Goal: Transaction & Acquisition: Purchase product/service

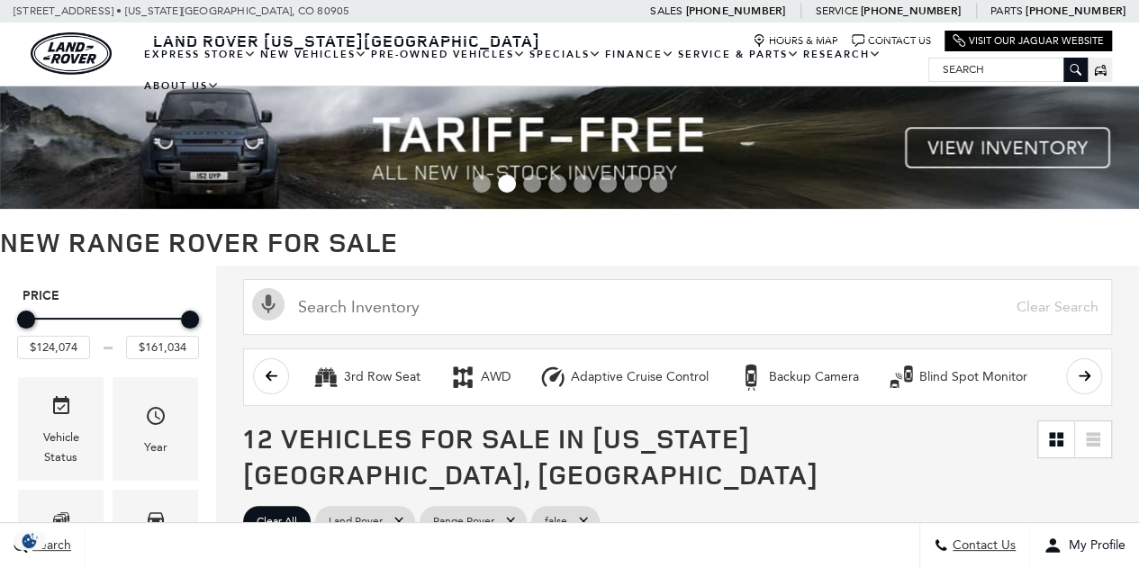
click at [797, 135] on img at bounding box center [569, 147] width 1139 height 122
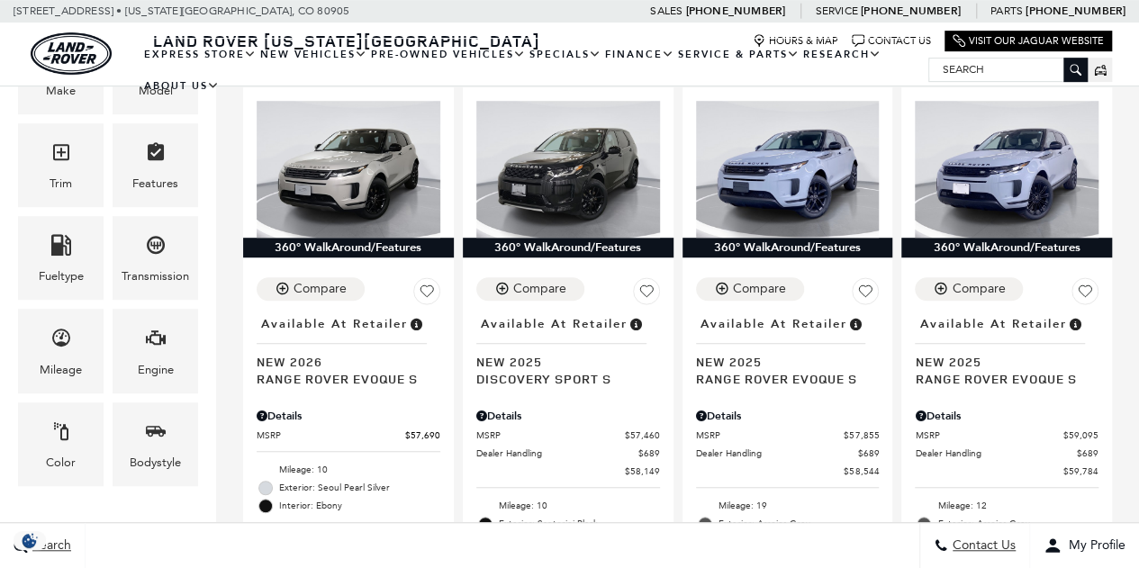
scroll to position [461, 0]
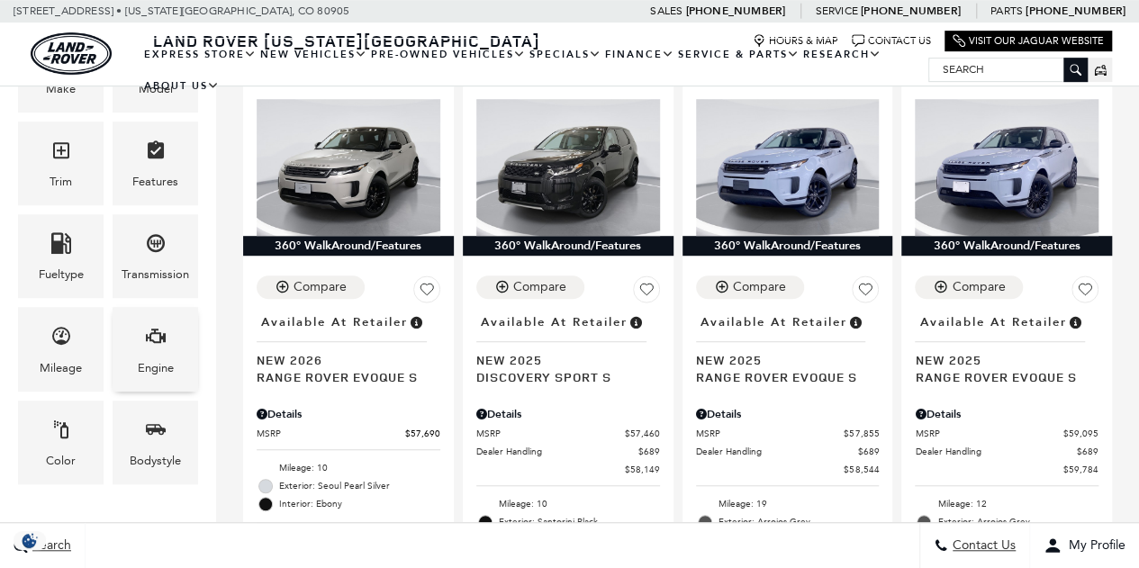
click at [140, 358] on div "Engine" at bounding box center [156, 368] width 36 height 20
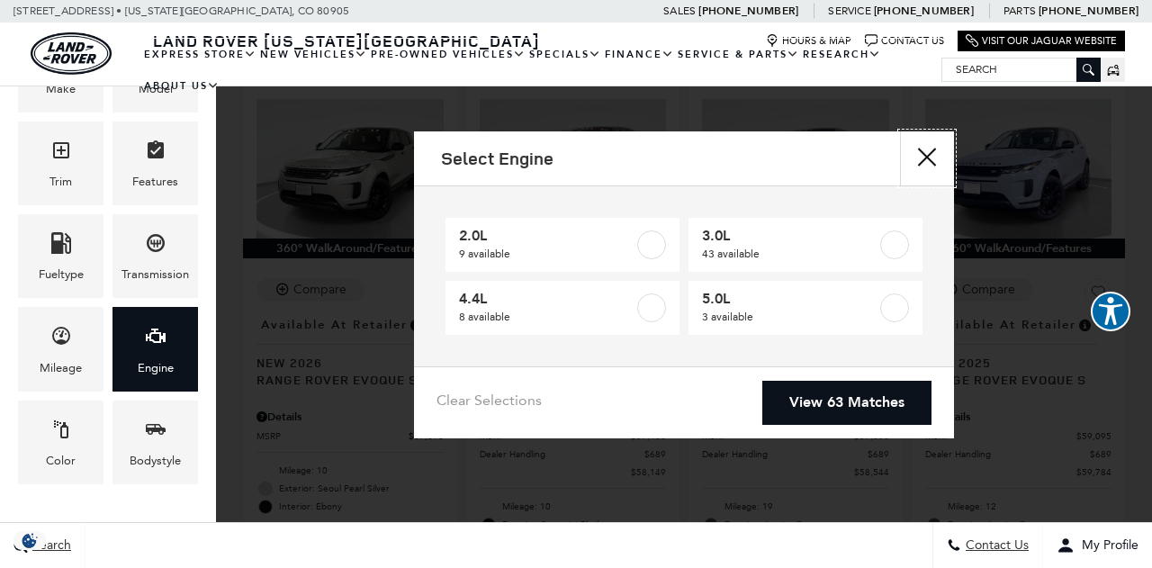
click at [918, 152] on button "Close" at bounding box center [927, 158] width 54 height 54
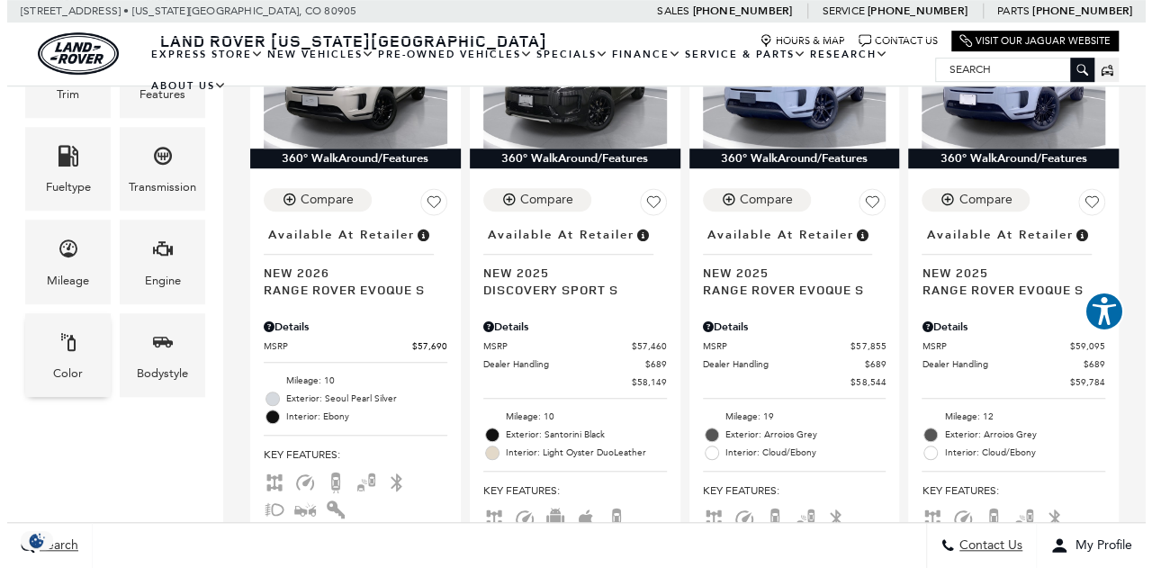
scroll to position [550, 0]
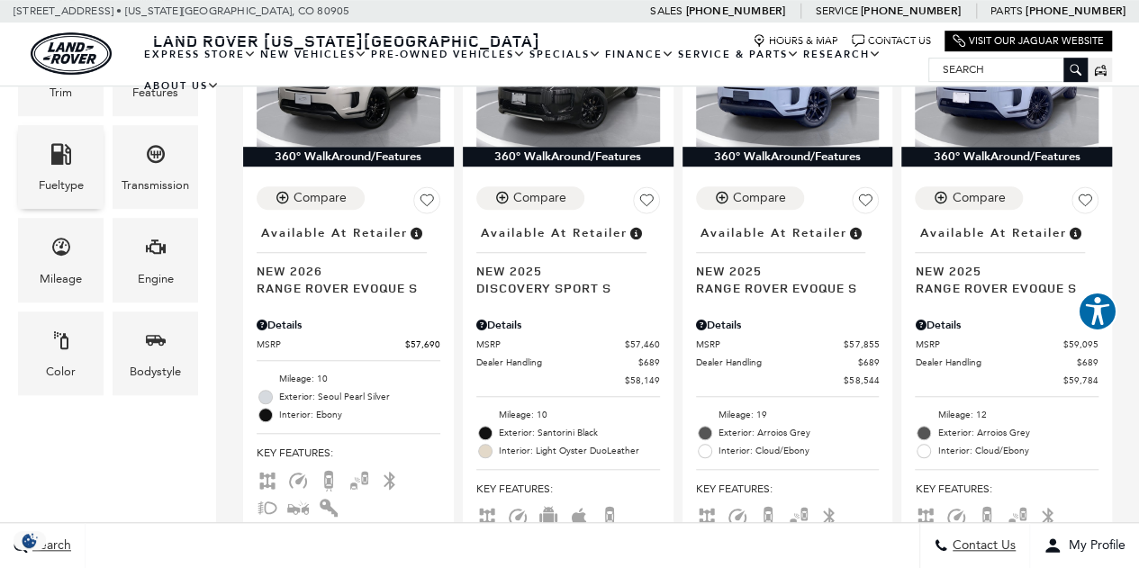
click at [49, 157] on div "Fueltype" at bounding box center [61, 167] width 86 height 84
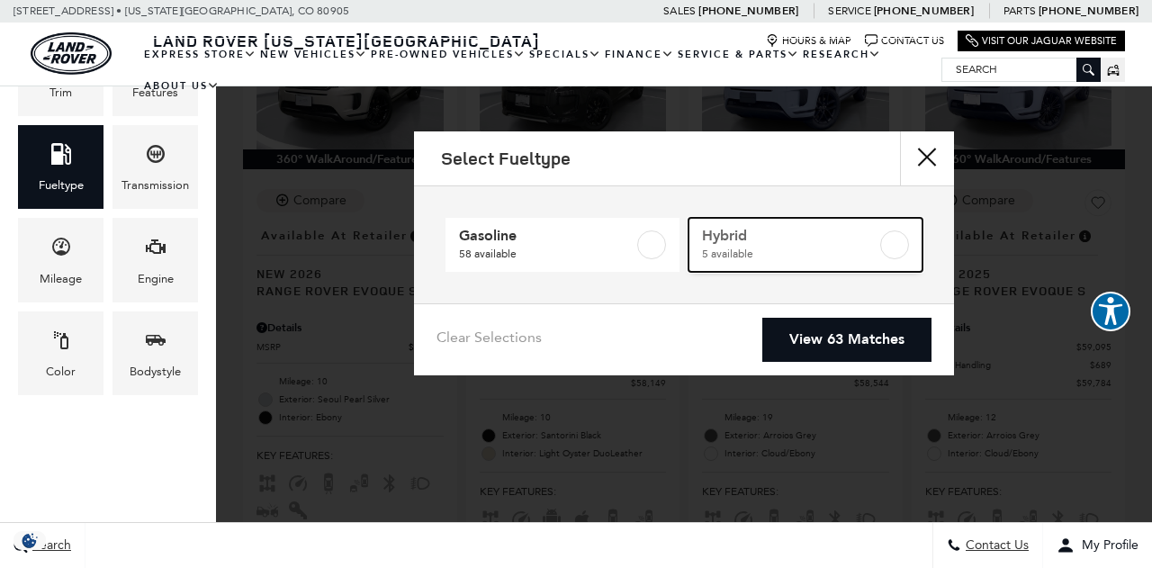
click at [768, 249] on span "5 available" at bounding box center [790, 254] width 176 height 18
type input "$103,254"
type input "$156,654"
checkbox input "true"
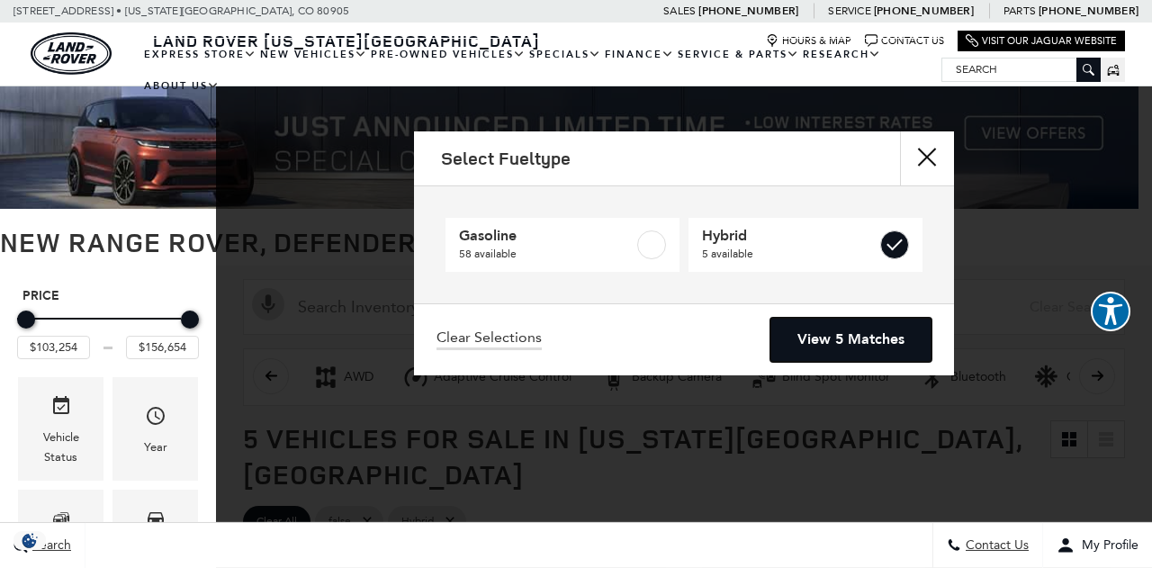
click at [844, 343] on link "View 5 Matches" at bounding box center [851, 340] width 161 height 44
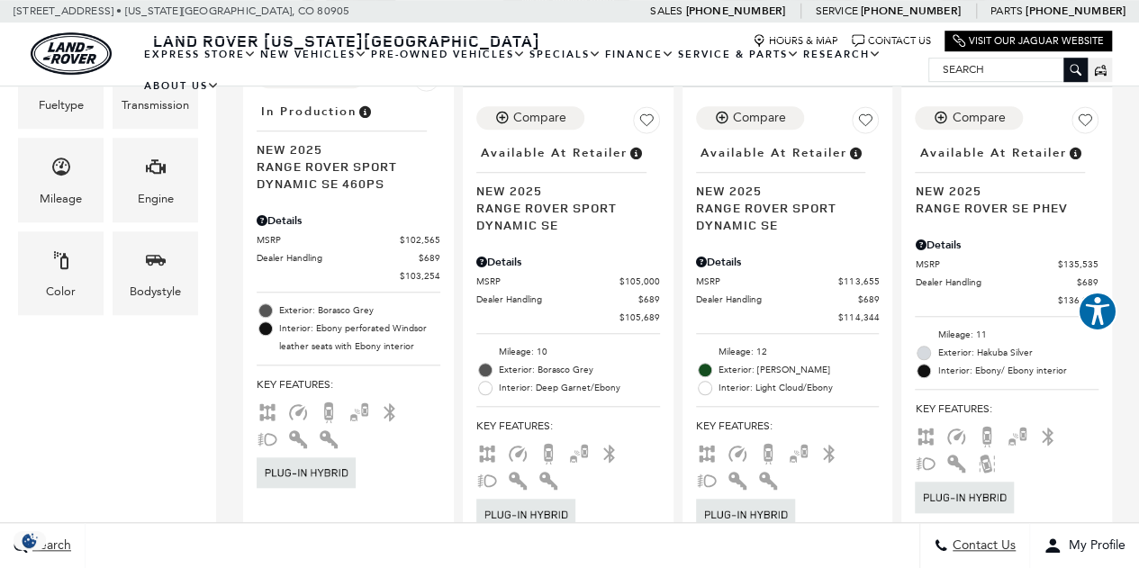
scroll to position [566, 0]
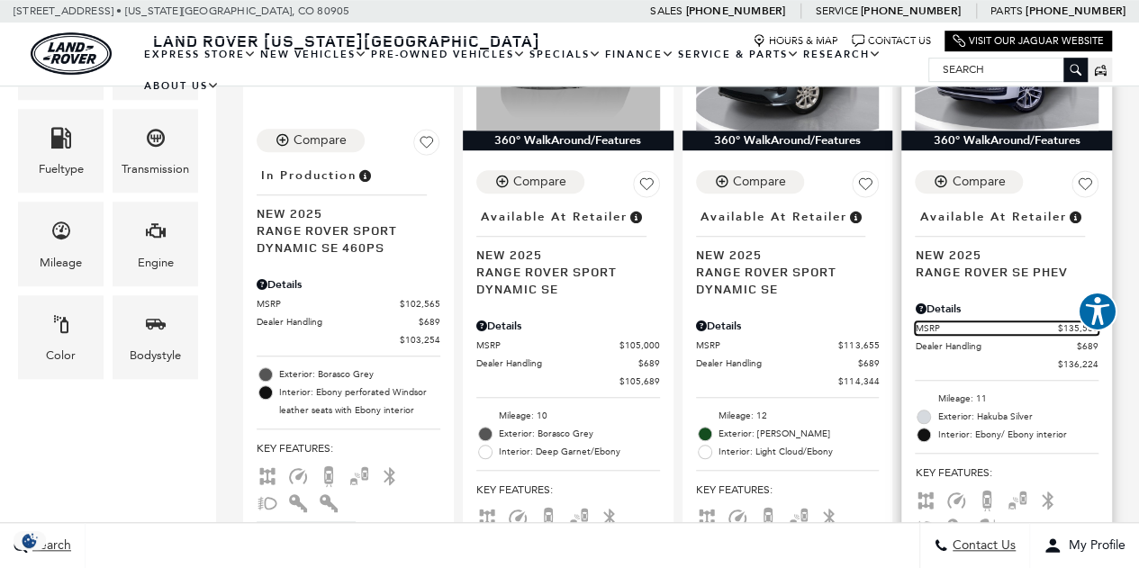
drag, startPoint x: 460, startPoint y: 367, endPoint x: 1001, endPoint y: 293, distance: 546.1
click at [1001, 321] on span "MSRP" at bounding box center [986, 328] width 143 height 14
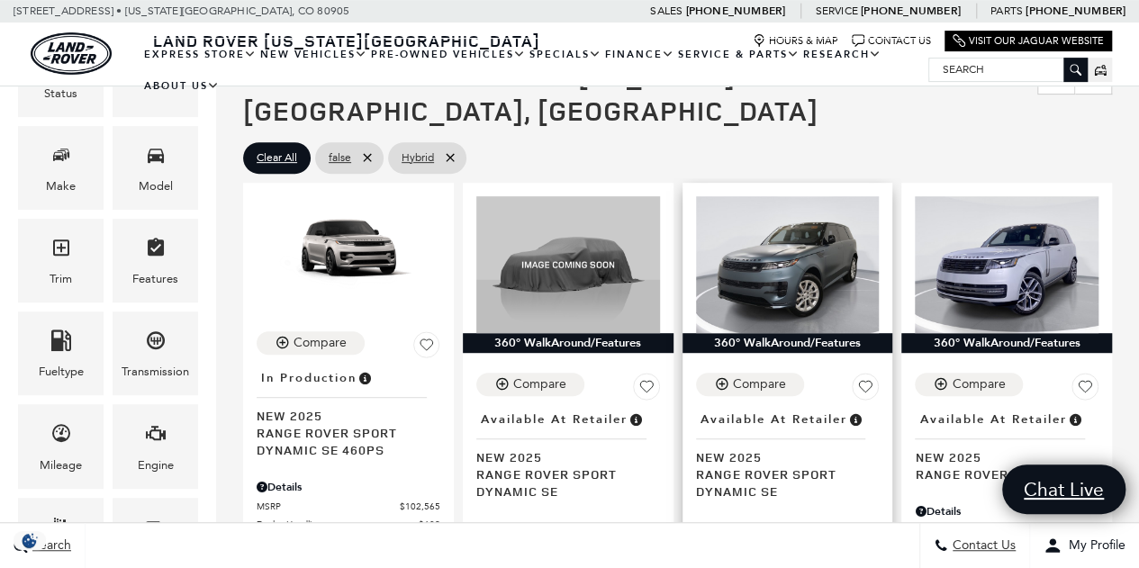
scroll to position [363, 0]
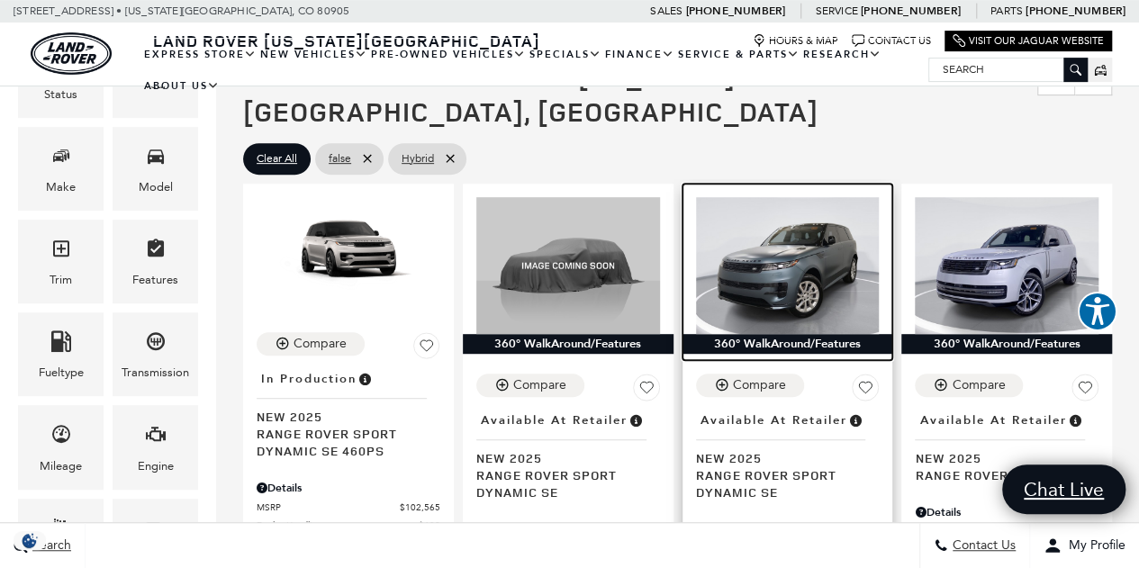
click at [785, 233] on img at bounding box center [788, 266] width 184 height 138
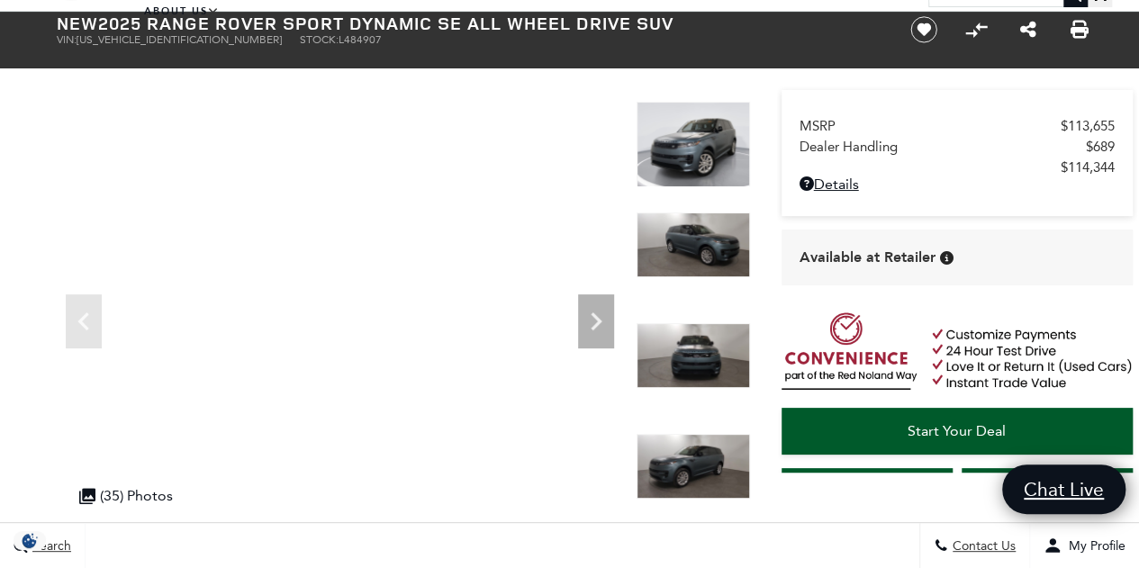
scroll to position [119, 0]
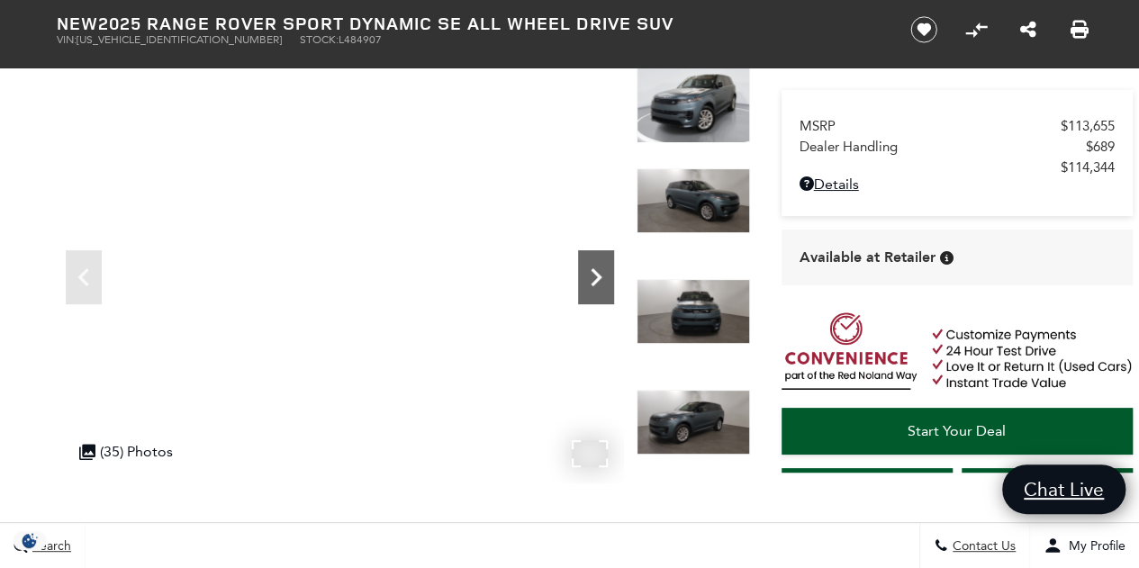
click at [589, 269] on icon "Next" at bounding box center [596, 277] width 36 height 36
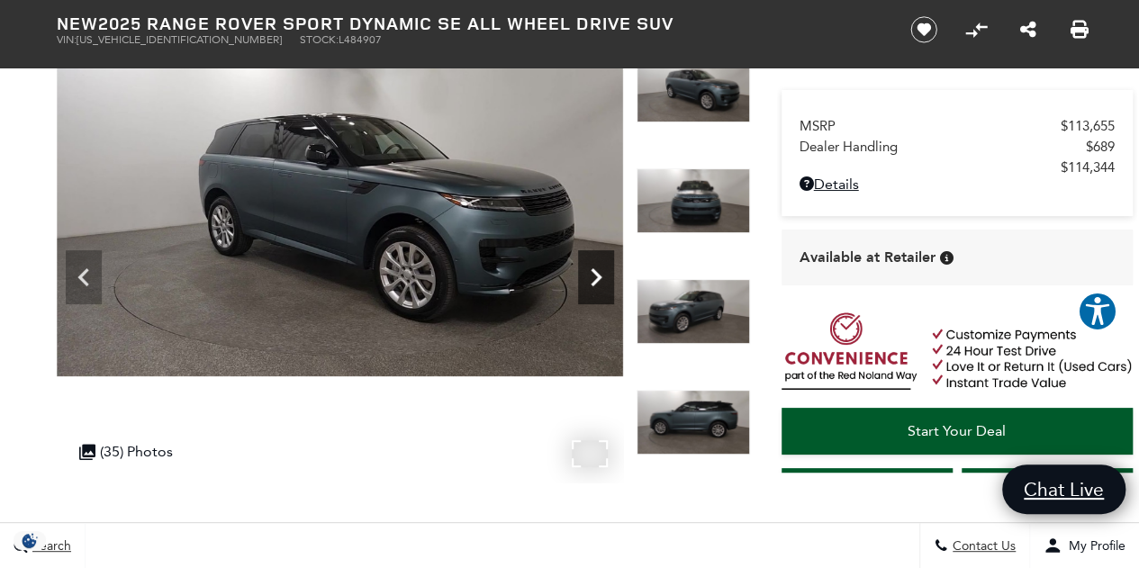
click at [589, 269] on icon "Next" at bounding box center [596, 277] width 36 height 36
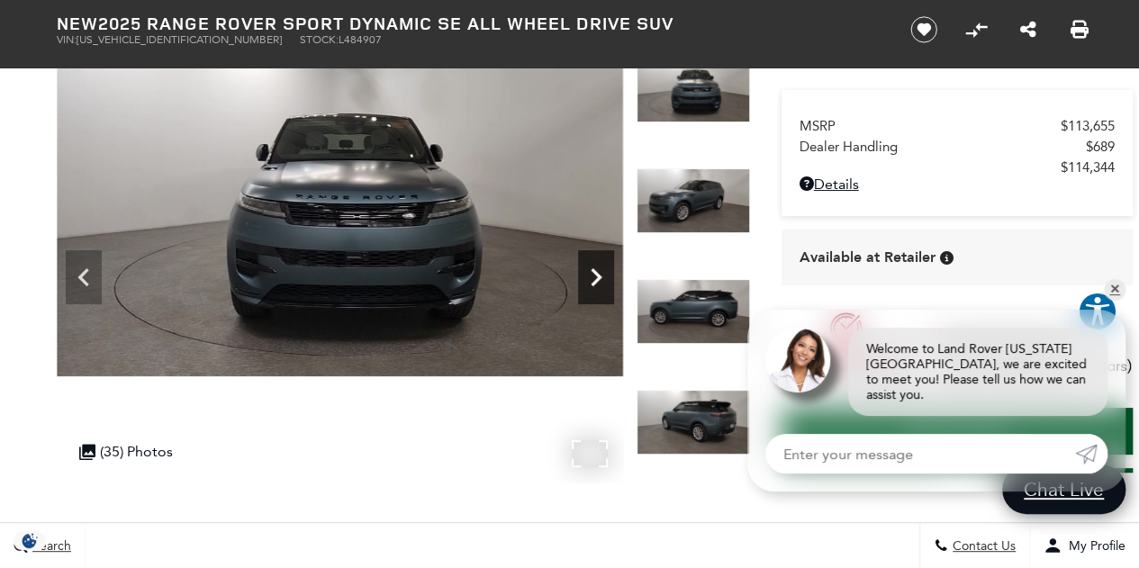
click at [589, 269] on icon "Next" at bounding box center [596, 277] width 36 height 36
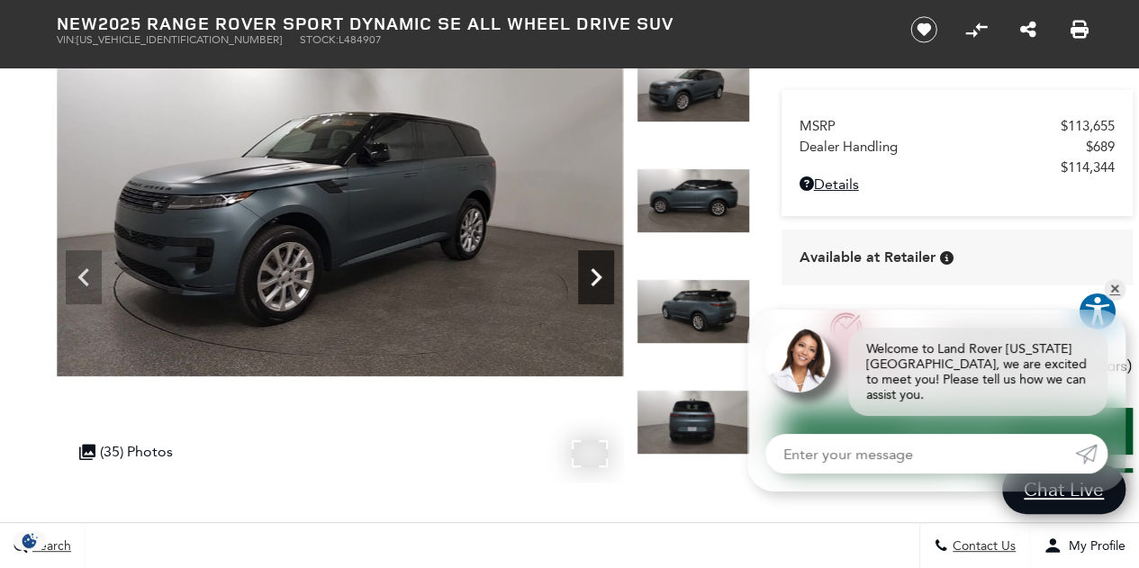
click at [589, 269] on icon "Next" at bounding box center [596, 277] width 36 height 36
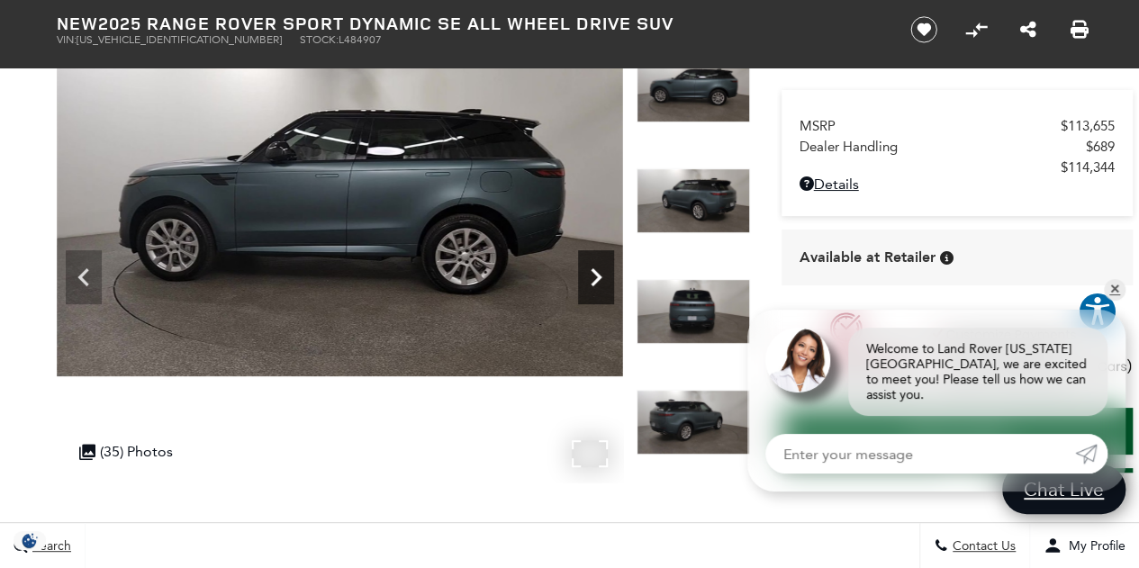
click at [589, 269] on icon "Next" at bounding box center [596, 277] width 36 height 36
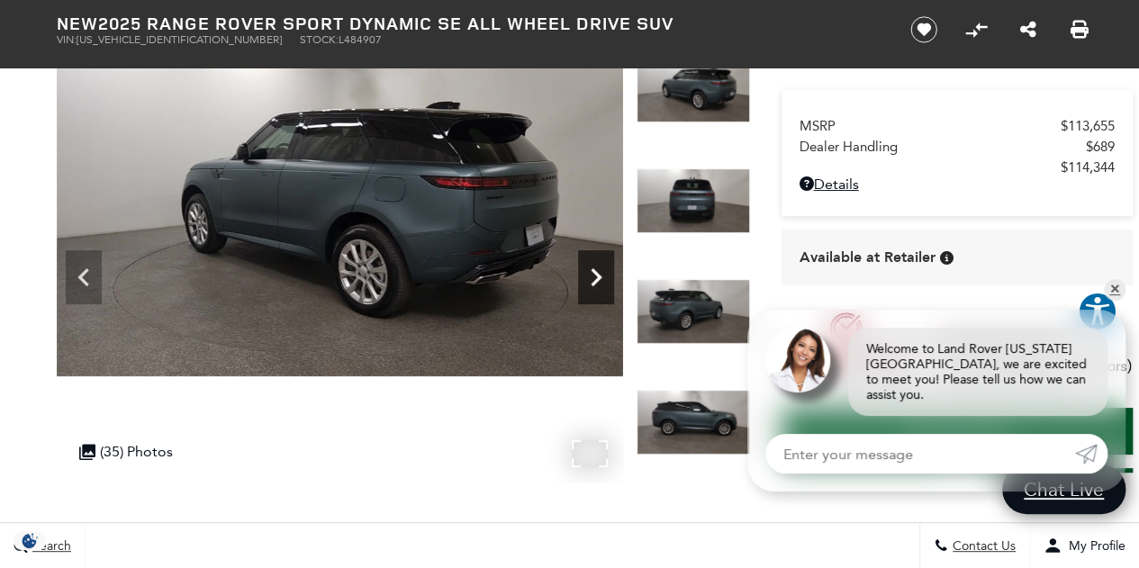
click at [589, 269] on icon "Next" at bounding box center [596, 277] width 36 height 36
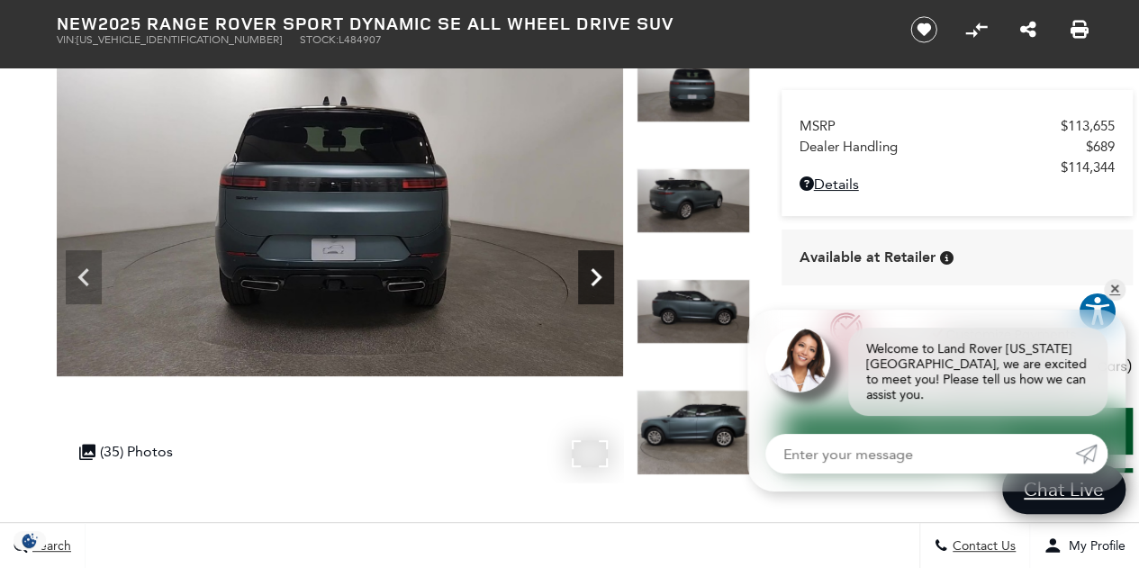
click at [589, 269] on icon "Next" at bounding box center [596, 277] width 36 height 36
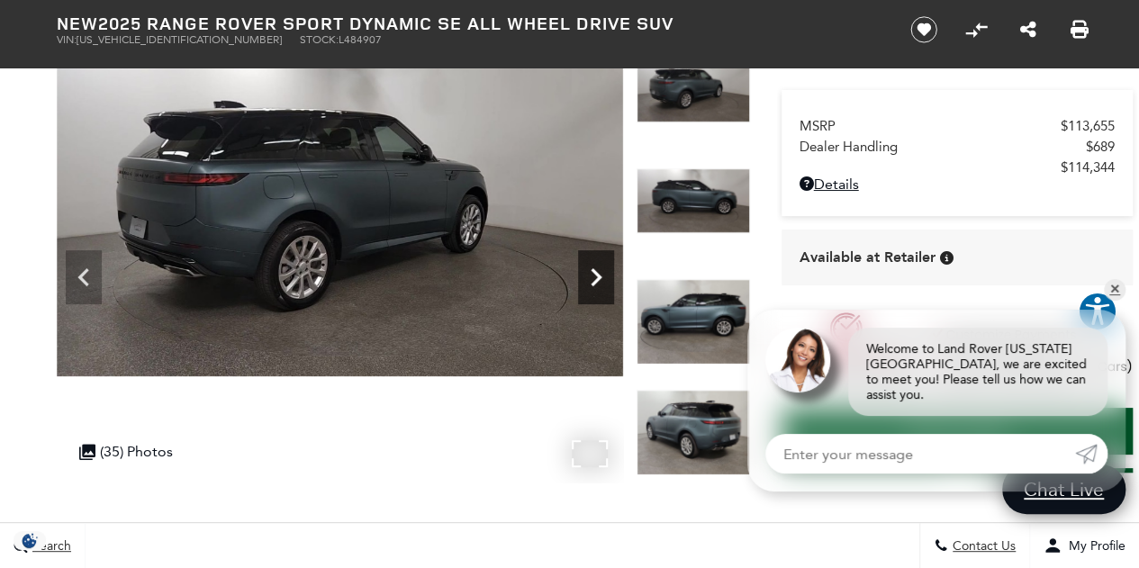
click at [589, 269] on icon "Next" at bounding box center [596, 277] width 36 height 36
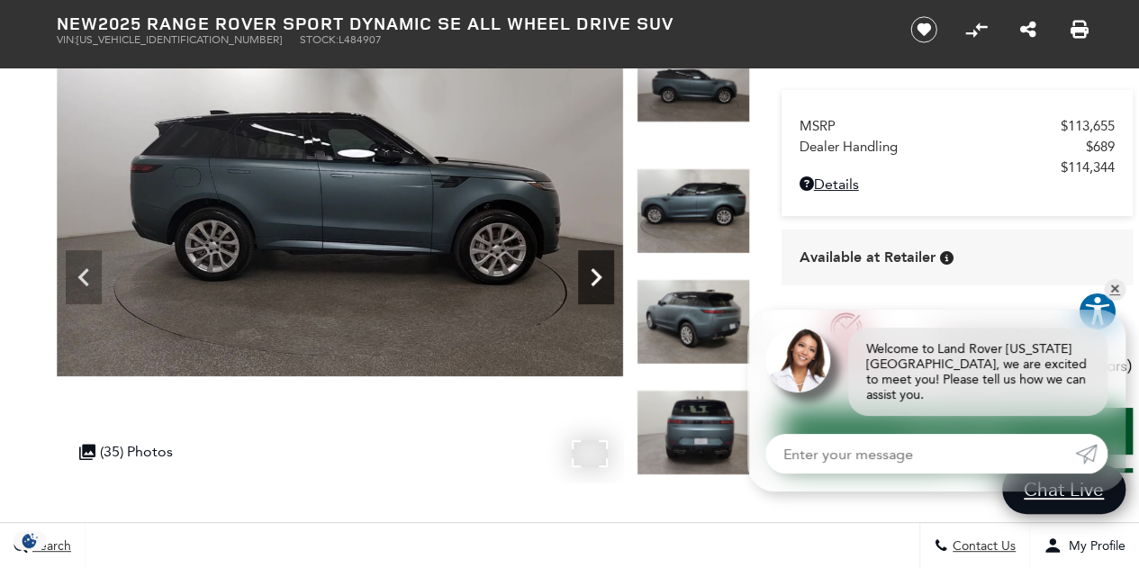
click at [589, 269] on icon "Next" at bounding box center [596, 277] width 36 height 36
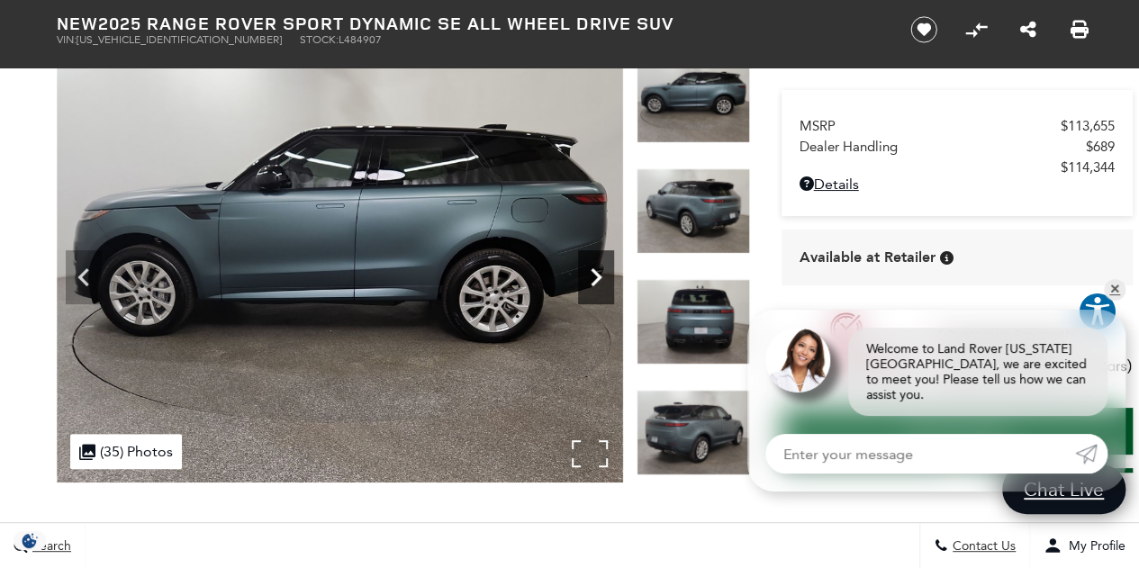
click at [589, 269] on icon "Next" at bounding box center [596, 277] width 36 height 36
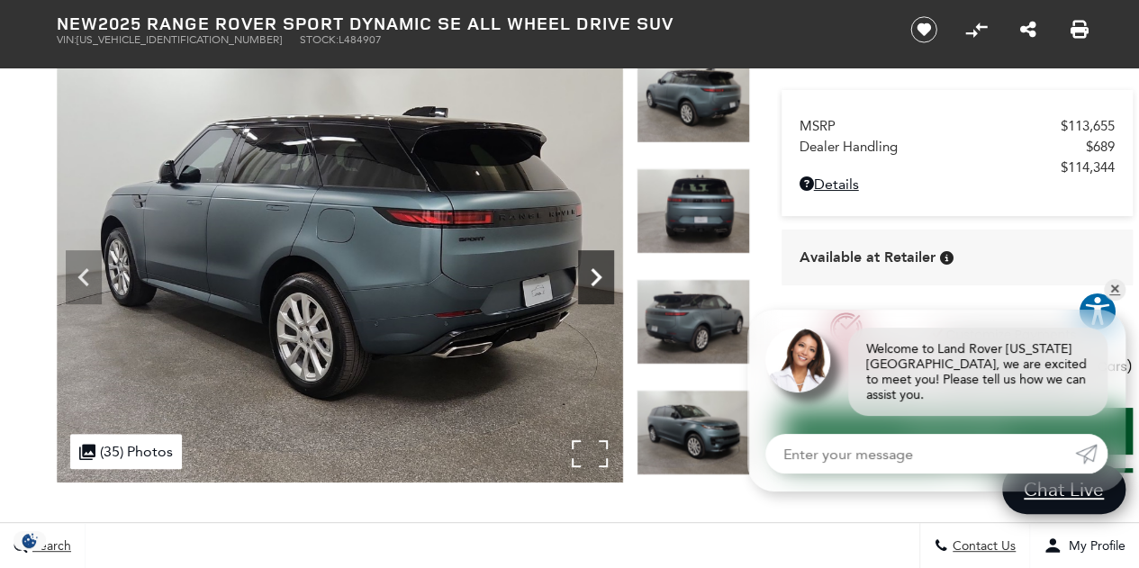
click at [589, 269] on icon "Next" at bounding box center [596, 277] width 36 height 36
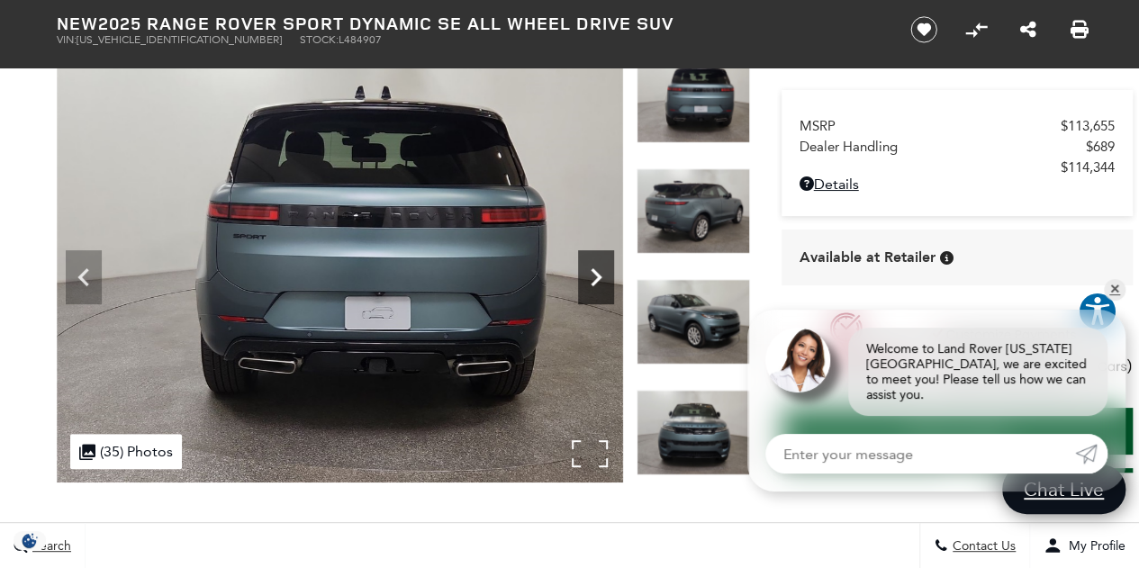
click at [589, 269] on icon "Next" at bounding box center [596, 277] width 36 height 36
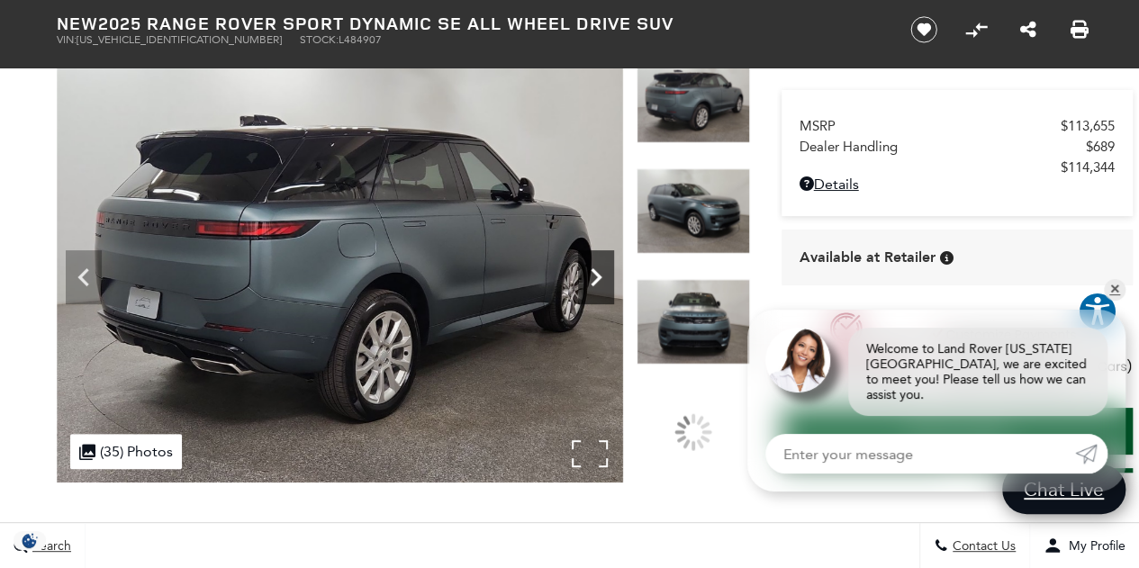
click at [589, 269] on icon "Next" at bounding box center [596, 277] width 36 height 36
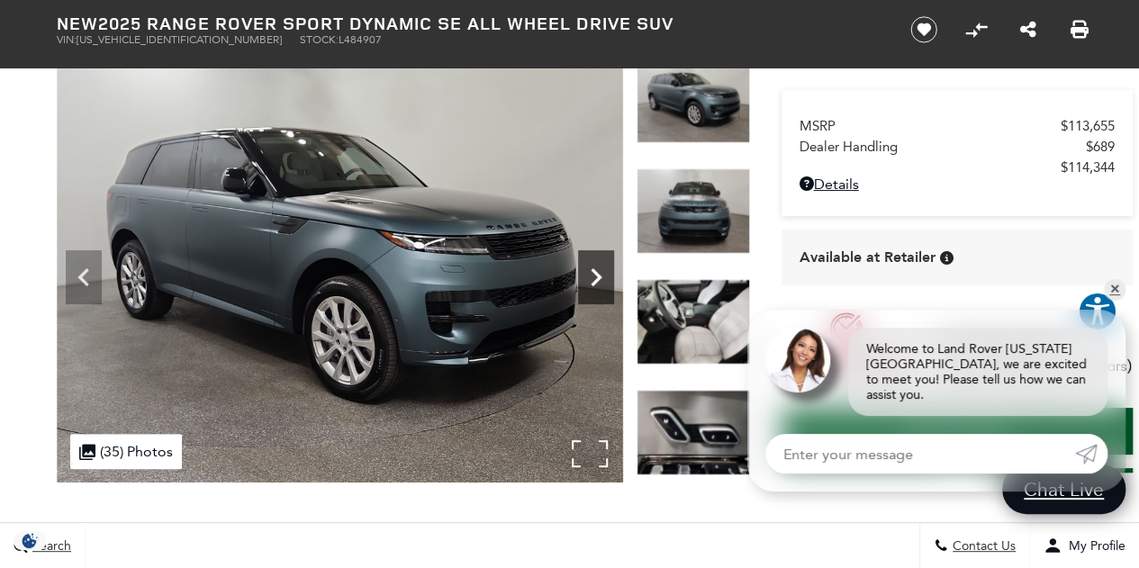
click at [589, 269] on icon "Next" at bounding box center [596, 277] width 36 height 36
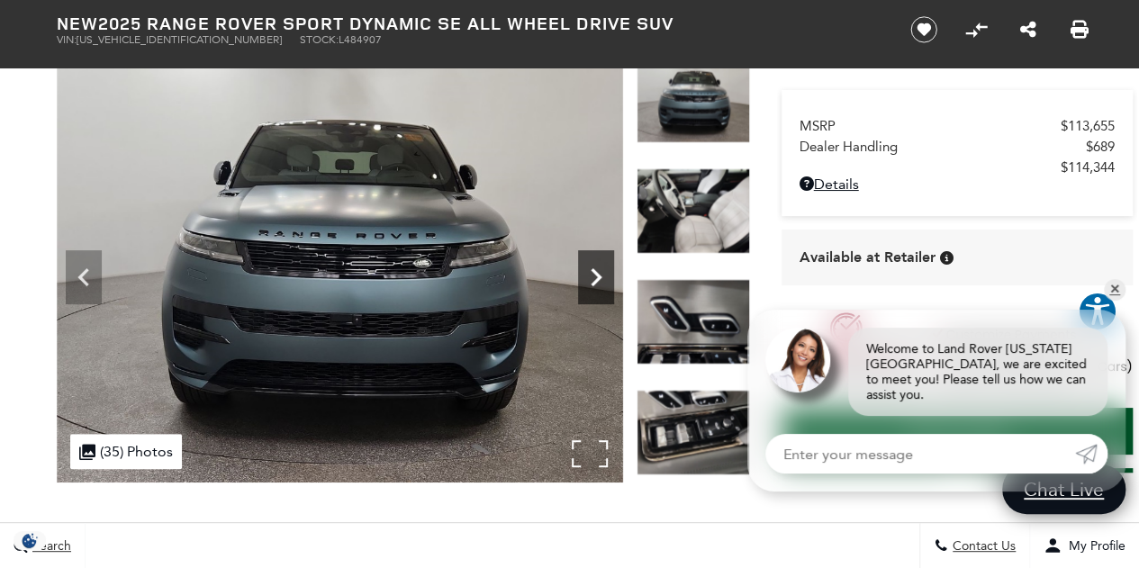
click at [589, 269] on icon "Next" at bounding box center [596, 277] width 36 height 36
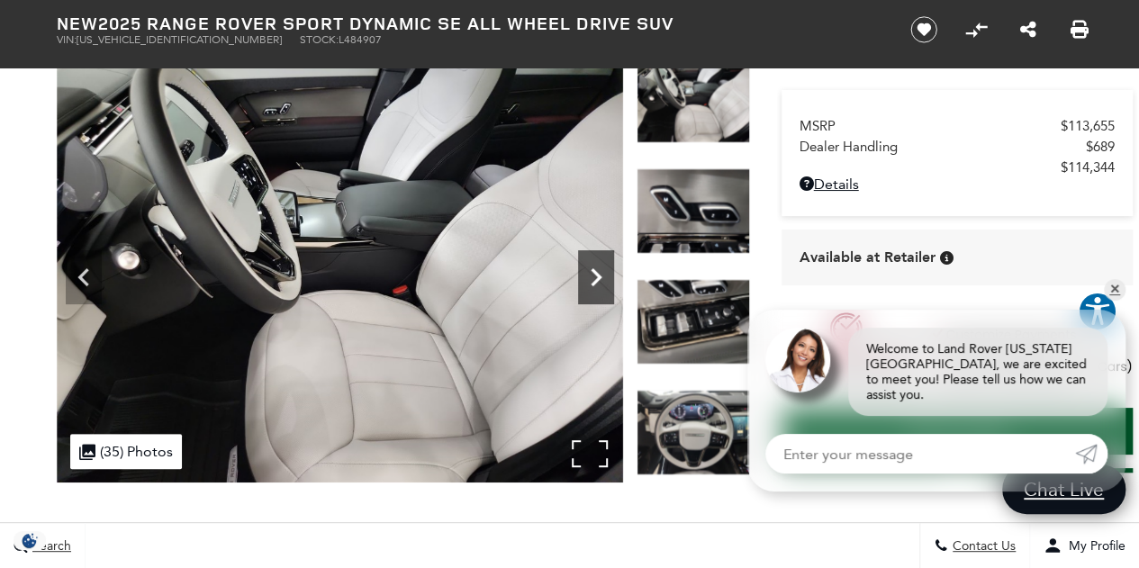
click at [589, 269] on icon "Next" at bounding box center [596, 277] width 36 height 36
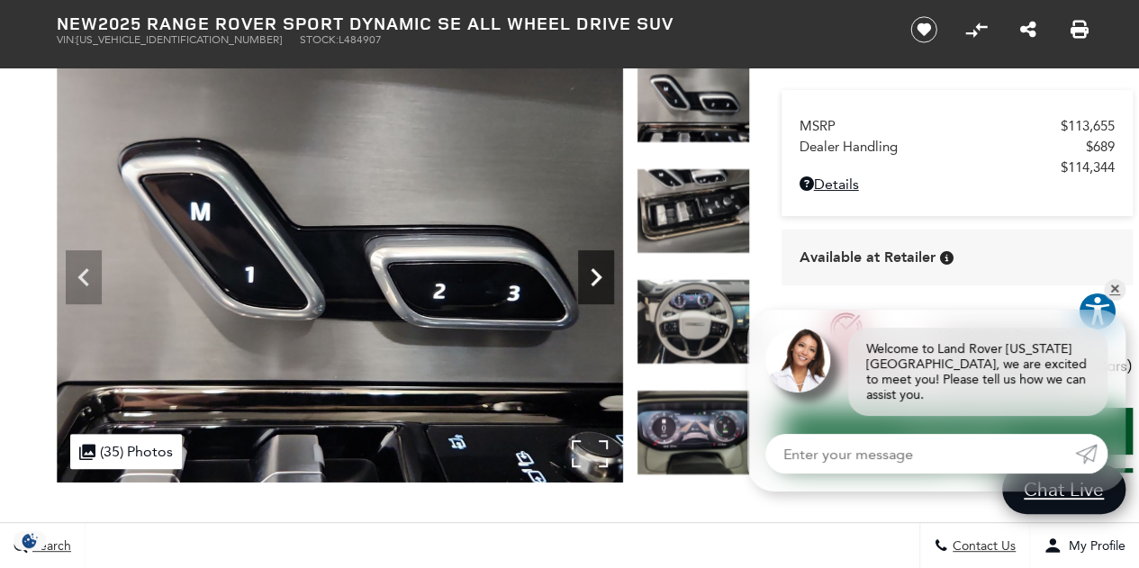
click at [589, 269] on icon "Next" at bounding box center [596, 277] width 36 height 36
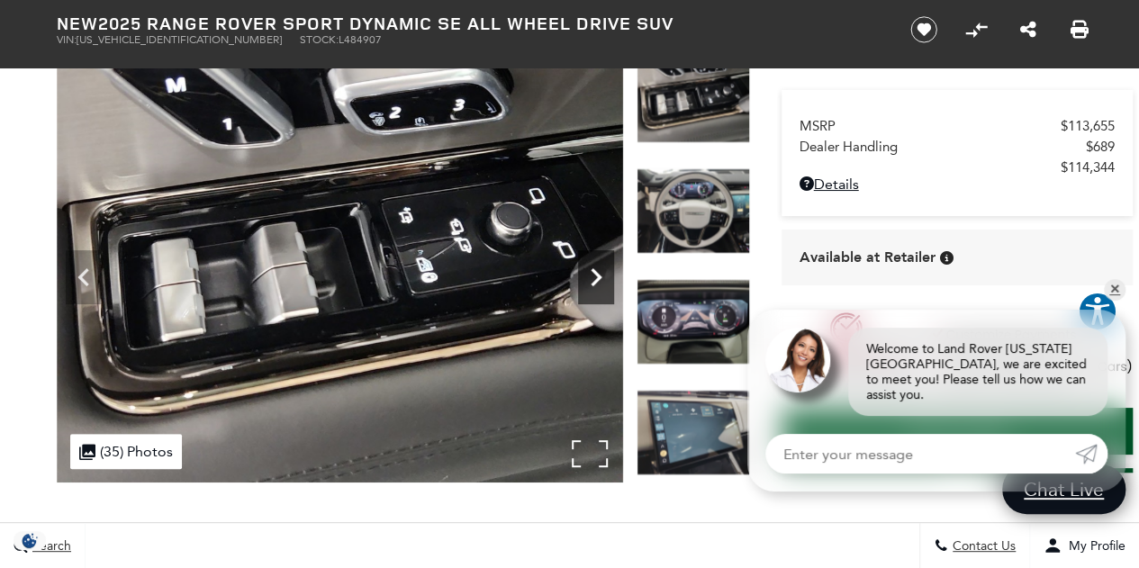
click at [589, 269] on icon "Next" at bounding box center [596, 277] width 36 height 36
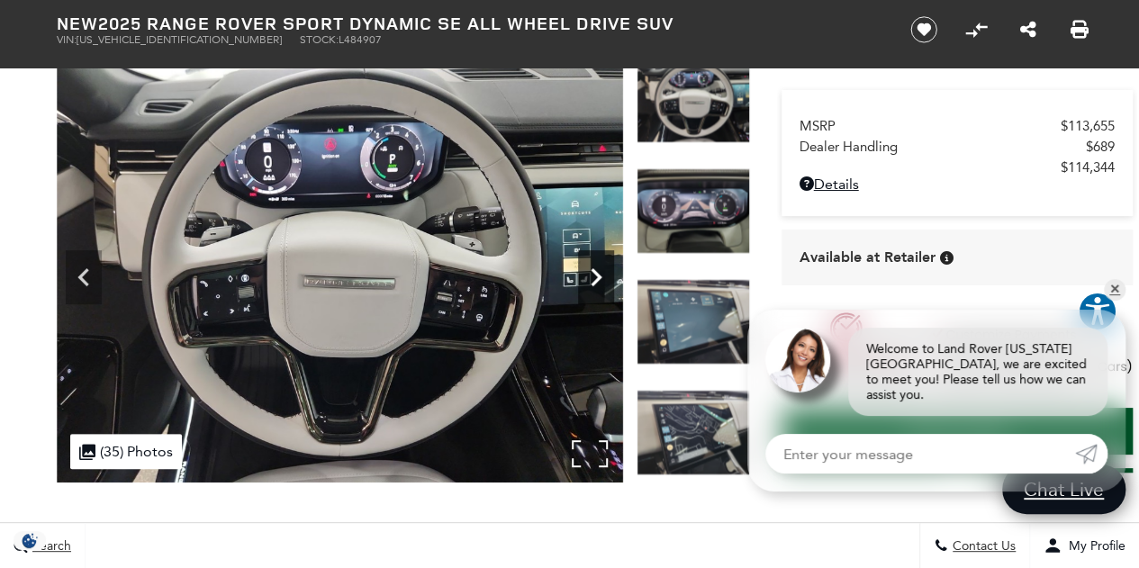
click at [589, 269] on icon "Next" at bounding box center [596, 277] width 36 height 36
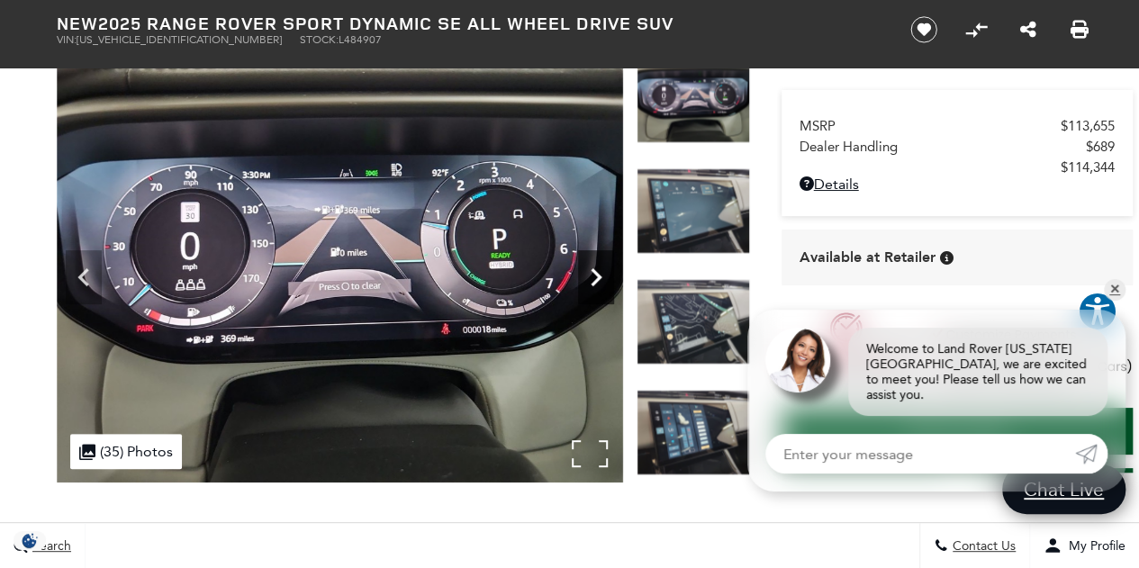
click at [589, 269] on icon "Next" at bounding box center [596, 277] width 36 height 36
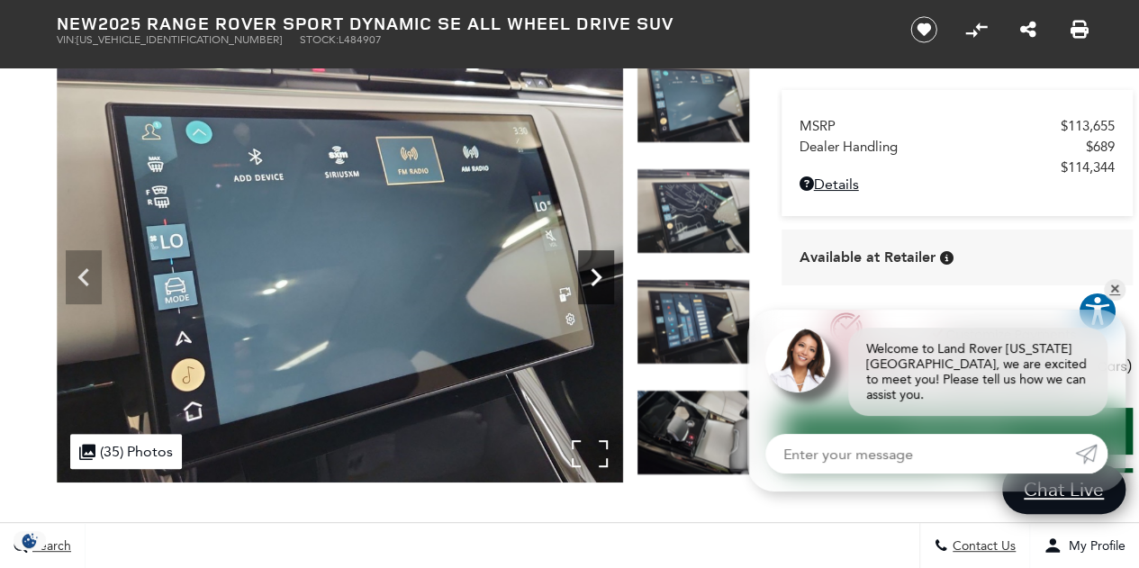
click at [589, 269] on icon "Next" at bounding box center [596, 277] width 36 height 36
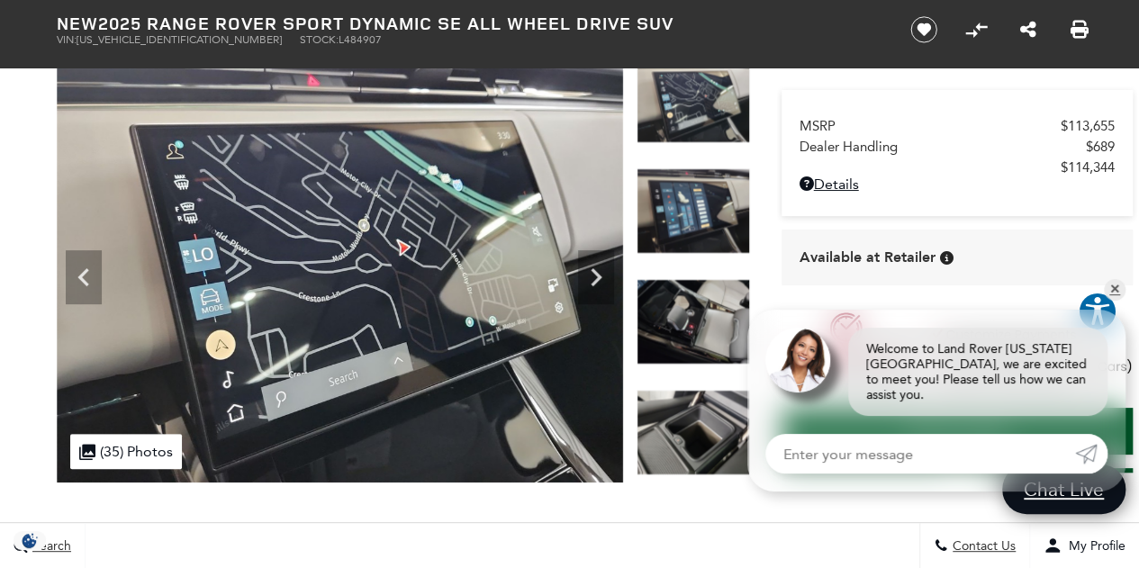
scroll to position [0, 0]
